Goal: Transaction & Acquisition: Purchase product/service

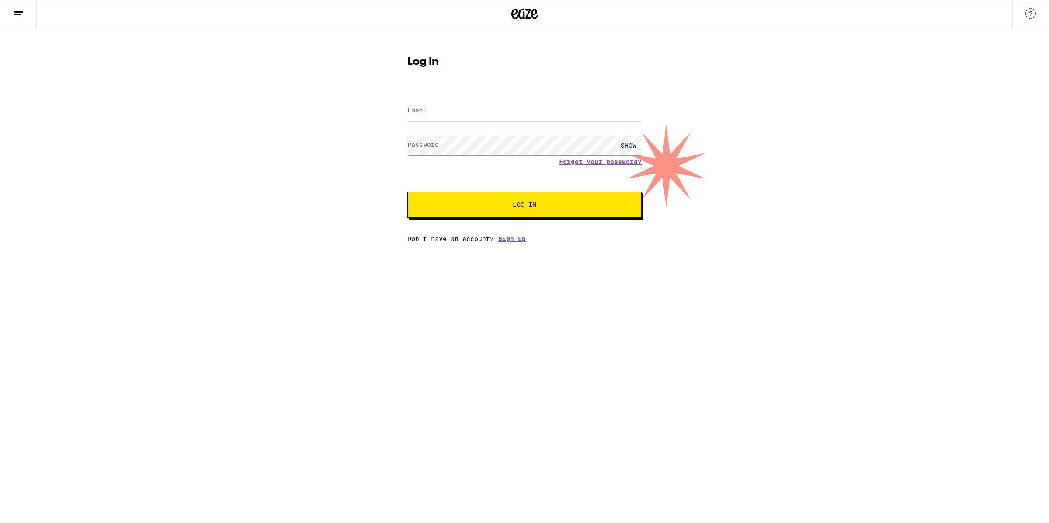
type input "[EMAIL_ADDRESS][DOMAIN_NAME]"
click at [542, 205] on span "Log In" at bounding box center [524, 204] width 163 height 6
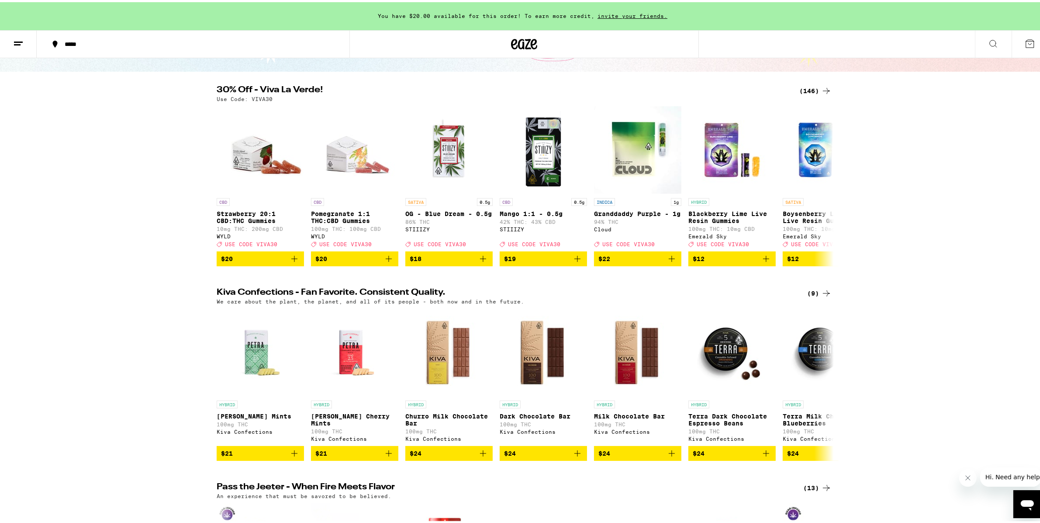
scroll to position [55, 0]
